Goal: Navigation & Orientation: Find specific page/section

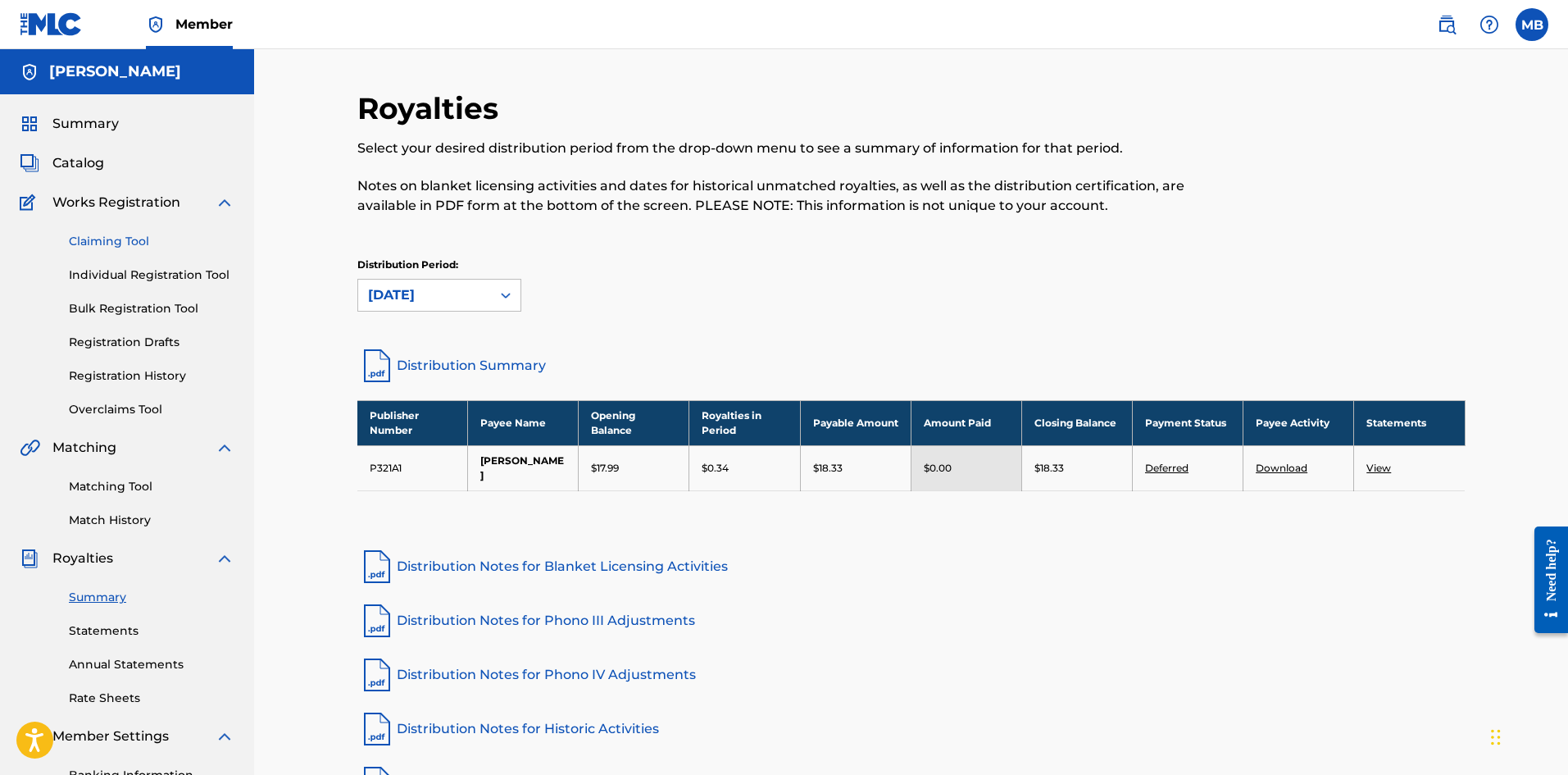
click at [111, 243] on link "Claiming Tool" at bounding box center [151, 242] width 165 height 18
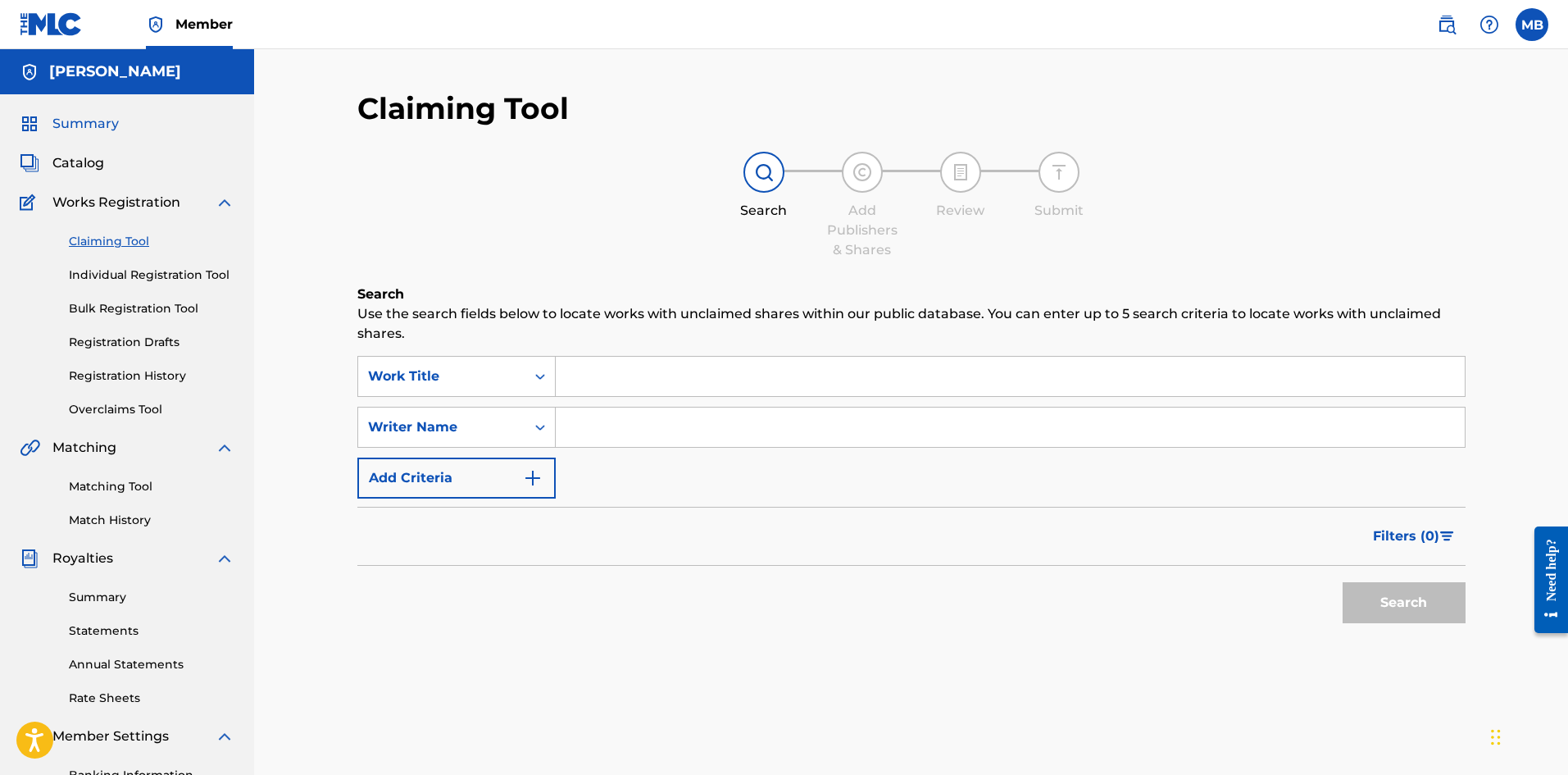
click at [81, 119] on span "Summary" at bounding box center [86, 123] width 67 height 19
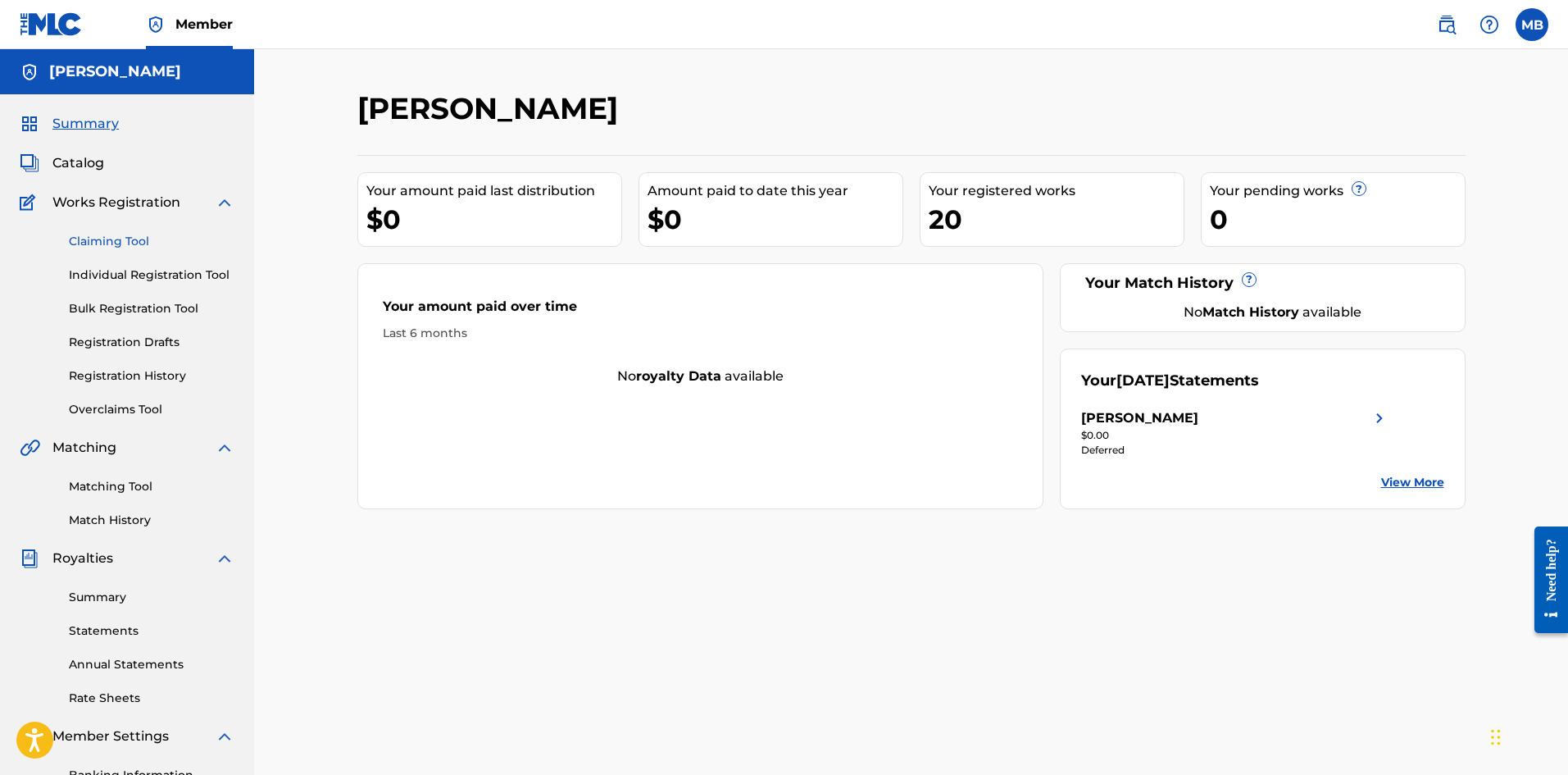
click at [104, 234] on link "Claiming Tool" at bounding box center [151, 242] width 165 height 18
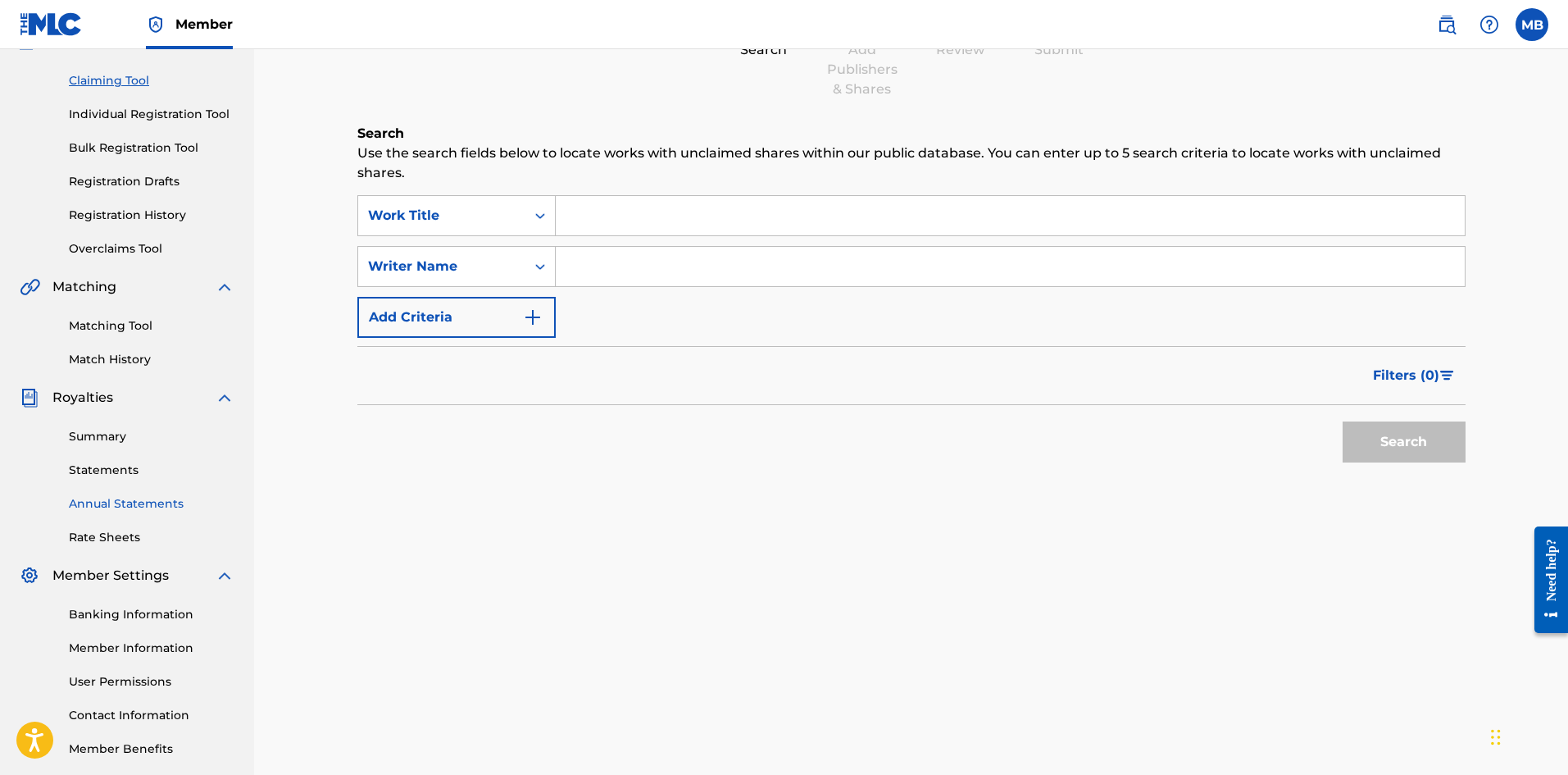
scroll to position [164, 0]
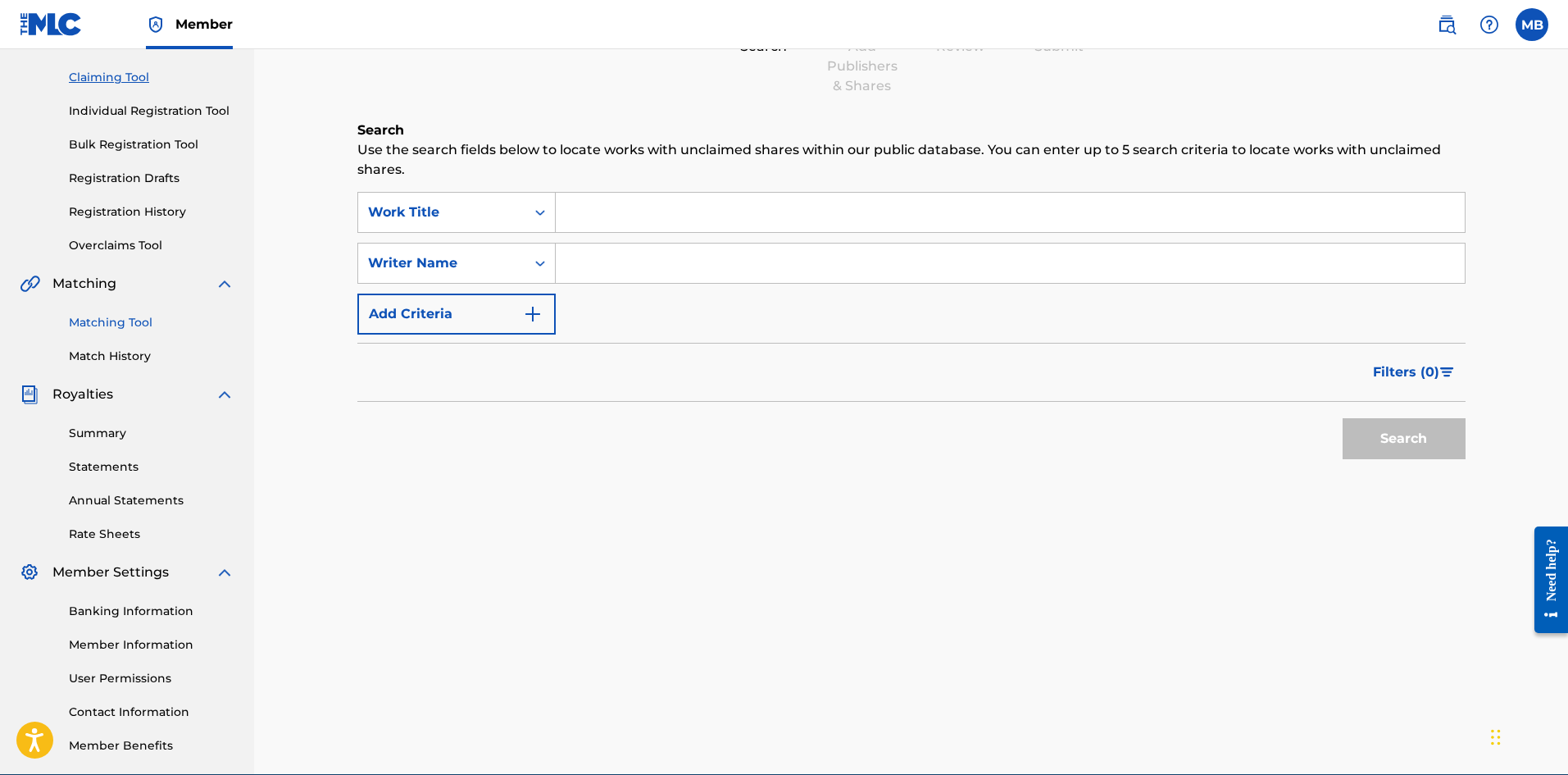
click at [130, 328] on link "Matching Tool" at bounding box center [151, 323] width 165 height 18
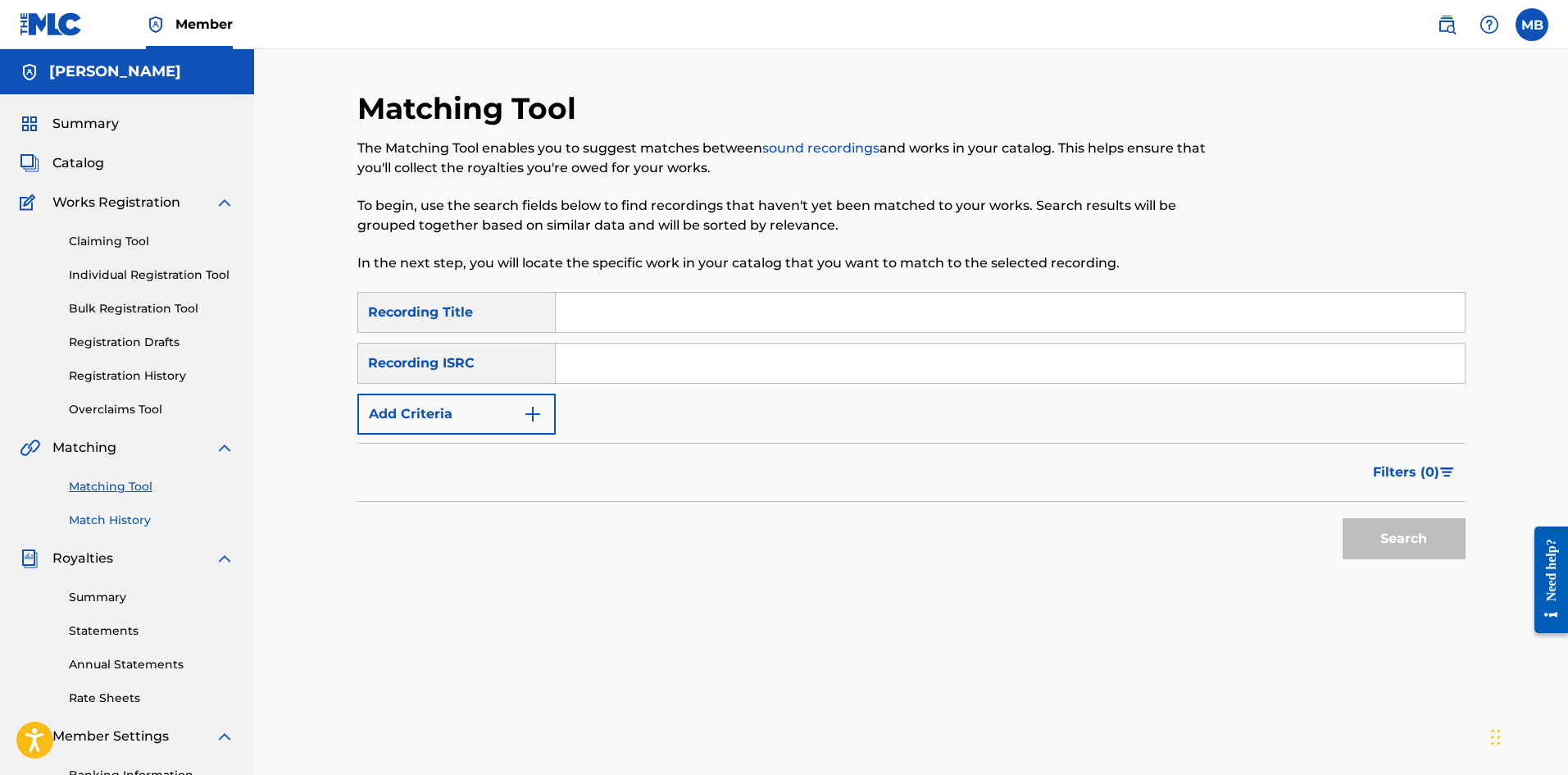
click at [112, 518] on link "Match History" at bounding box center [151, 520] width 165 height 18
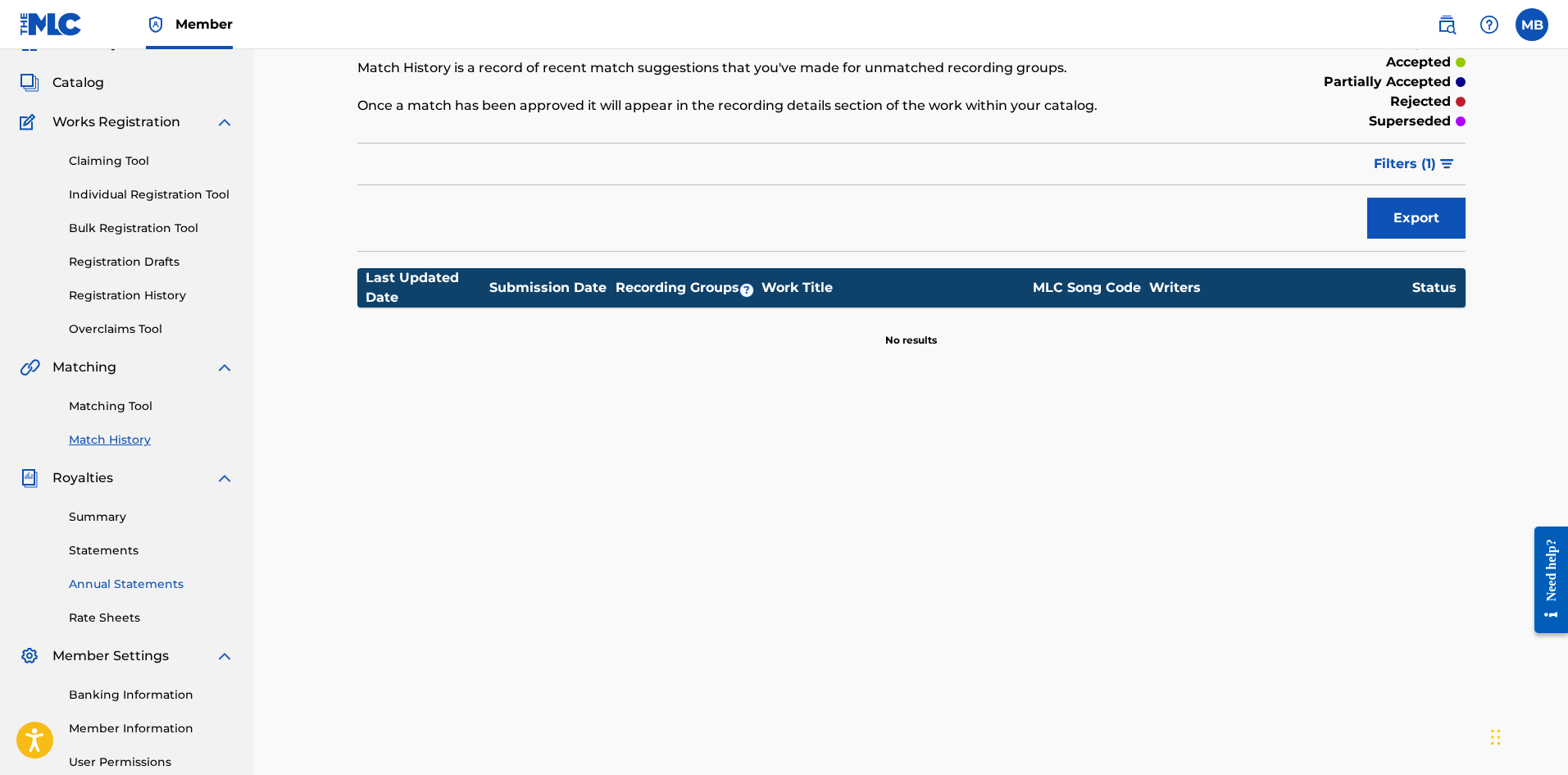
scroll to position [164, 0]
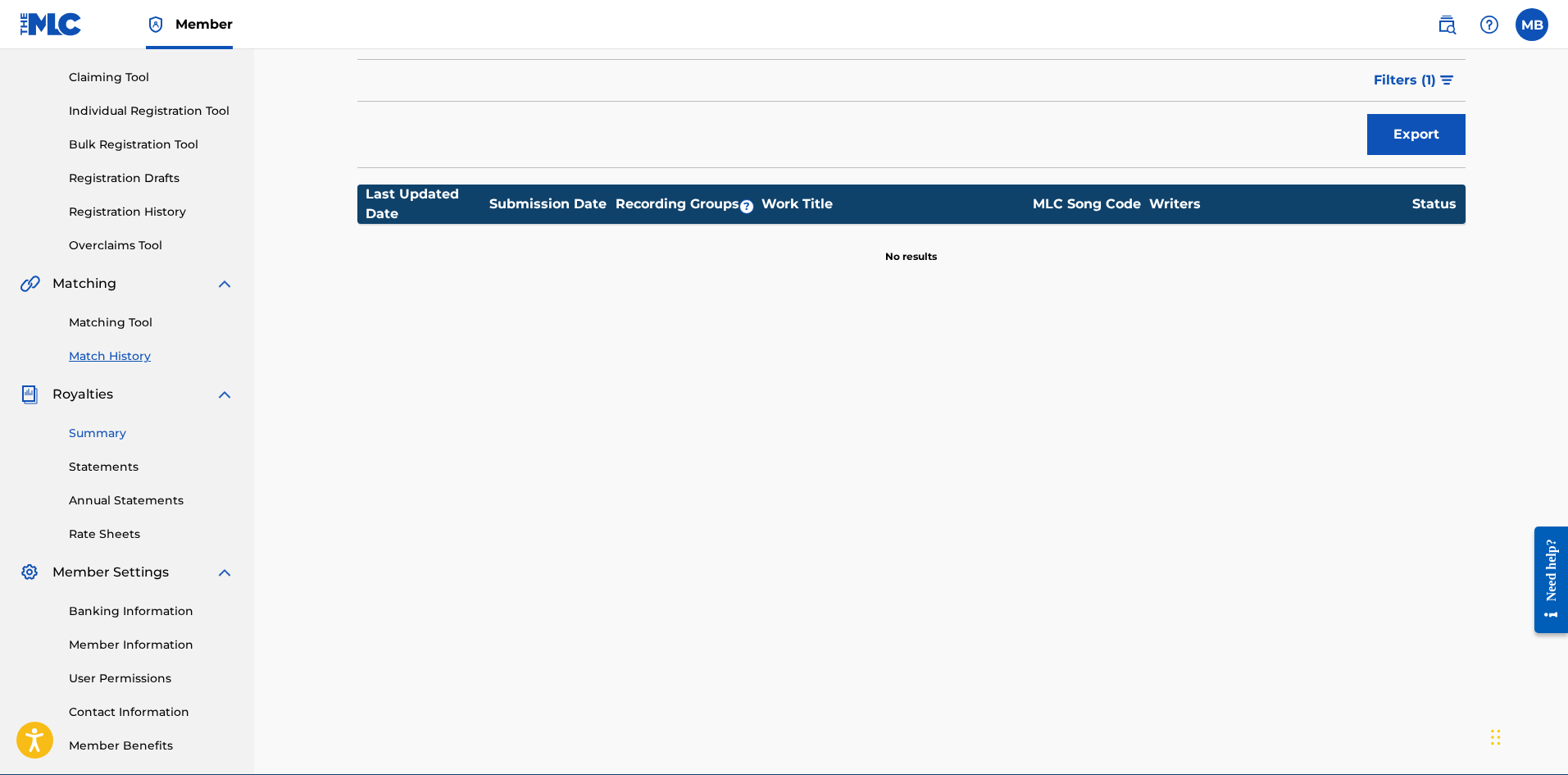
click at [114, 437] on link "Summary" at bounding box center [151, 433] width 165 height 18
